Goal: Information Seeking & Learning: Learn about a topic

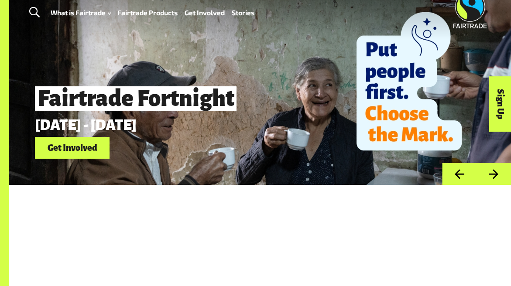
scroll to position [7, 0]
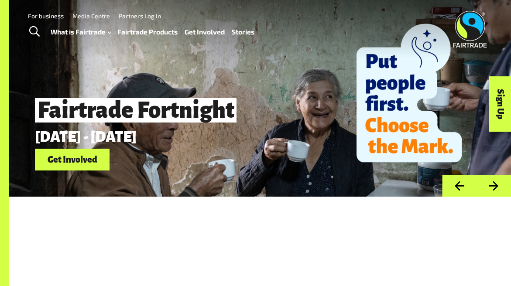
click at [240, 31] on link "Stories" at bounding box center [243, 32] width 23 height 12
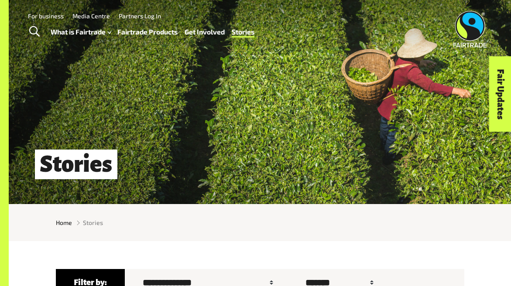
click at [32, 28] on span "Toggle Search" at bounding box center [34, 31] width 10 height 11
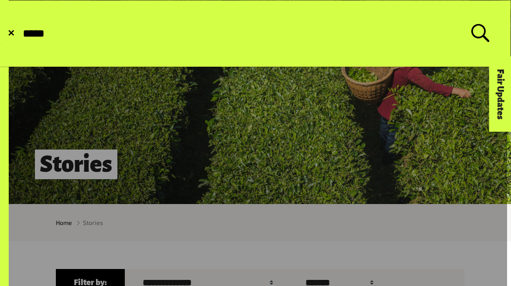
type input "*****"
click at [21, 34] on button "Submit Search" at bounding box center [21, 34] width 0 height 0
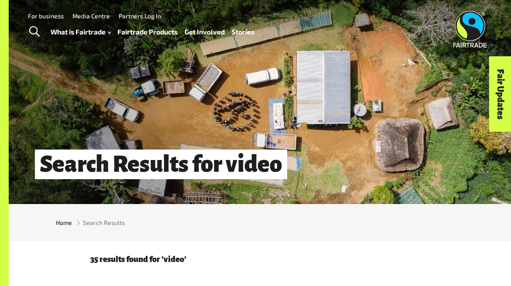
click at [34, 31] on span "Toggle Search" at bounding box center [34, 31] width 10 height 11
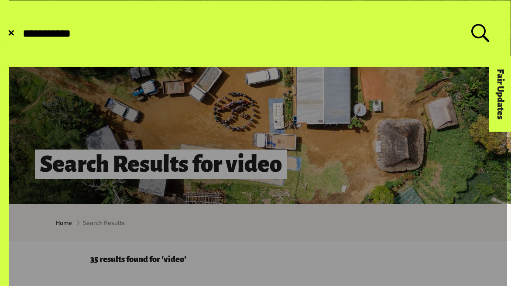
type input "**********"
click at [21, 34] on button "Submit Search" at bounding box center [21, 34] width 0 height 0
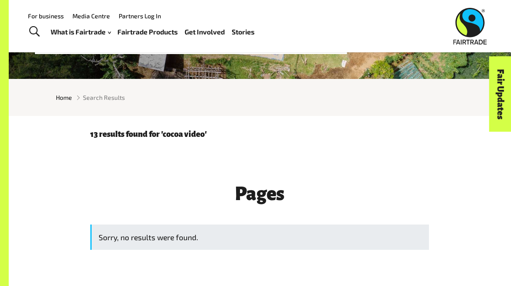
scroll to position [71, 0]
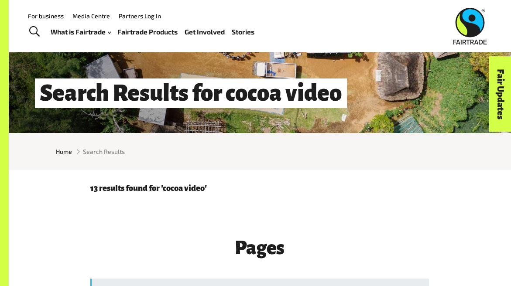
click at [125, 197] on div "13 results found for 'cocoa video'" at bounding box center [259, 185] width 349 height 30
click at [128, 191] on p "13 results found for 'cocoa video'" at bounding box center [259, 188] width 338 height 9
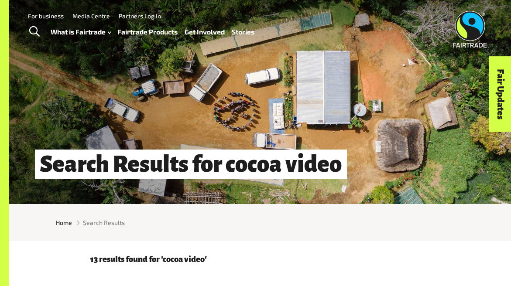
scroll to position [14, 0]
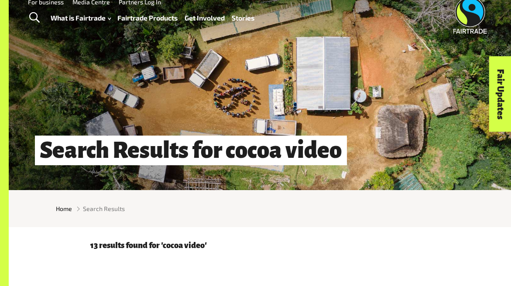
click at [254, 145] on h1 "Search Results for cocoa video" at bounding box center [191, 150] width 312 height 29
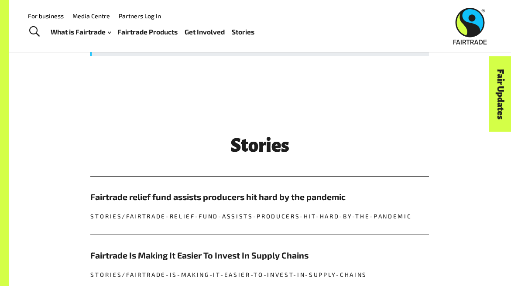
scroll to position [32, 0]
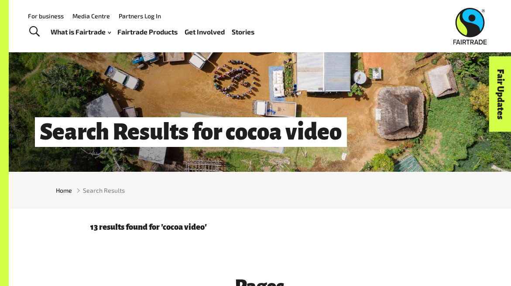
click at [88, 14] on link "Media Centre" at bounding box center [90, 15] width 37 height 7
